Goal: Check status: Check status

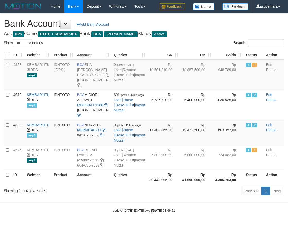
select select "***"
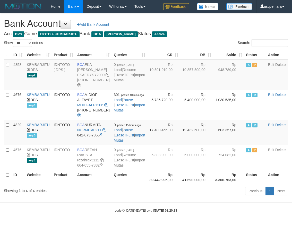
select select "***"
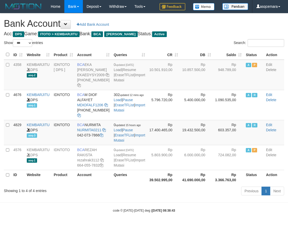
select select "***"
